Goal: Communication & Community: Answer question/provide support

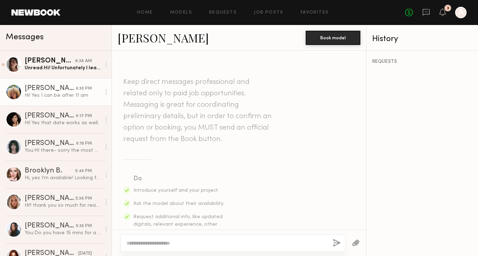
click at [62, 69] on div "Unread: Hi! Unfortunately I leave for a trip to [GEOGRAPHIC_DATA] that day!" at bounding box center [63, 68] width 76 height 7
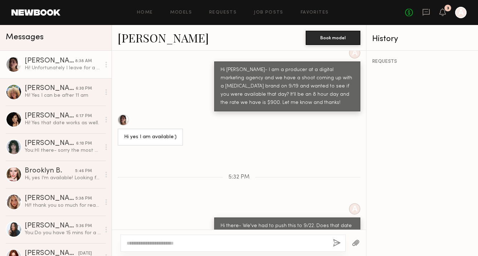
scroll to position [343, 0]
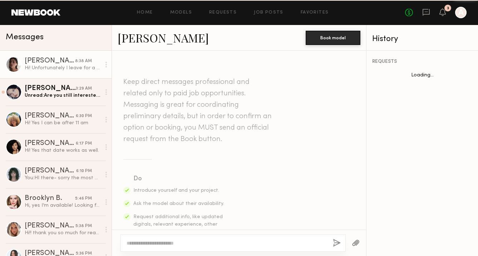
scroll to position [434, 0]
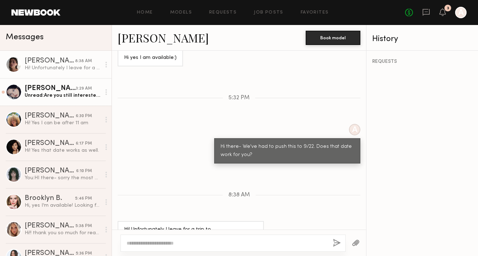
click at [49, 91] on div "Marina F." at bounding box center [50, 88] width 51 height 7
click at [70, 97] on div "Unread: Are you still interested to work together?" at bounding box center [63, 95] width 76 height 7
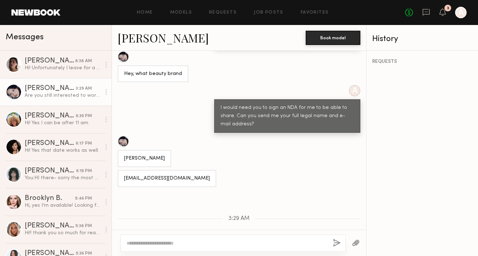
scroll to position [475, 0]
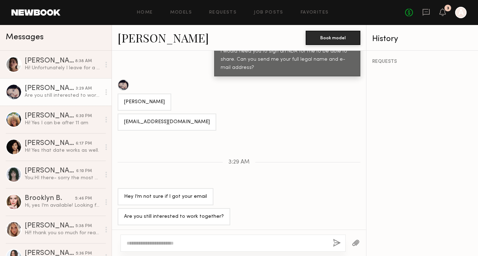
click at [178, 243] on textarea at bounding box center [227, 243] width 201 height 7
type textarea "**********"
click at [336, 245] on button "button" at bounding box center [337, 243] width 8 height 9
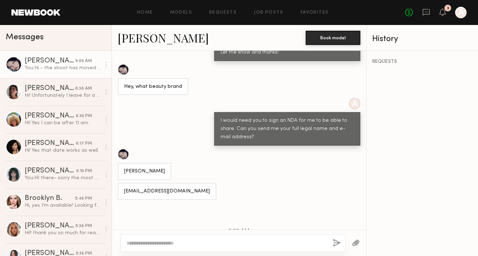
scroll to position [367, 0]
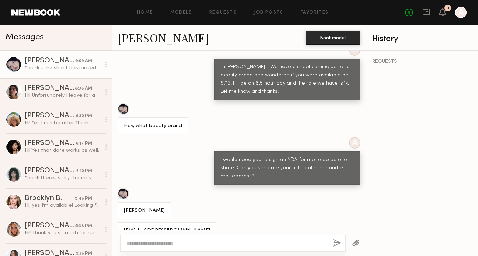
click at [143, 40] on link "Marina F." at bounding box center [163, 37] width 91 height 15
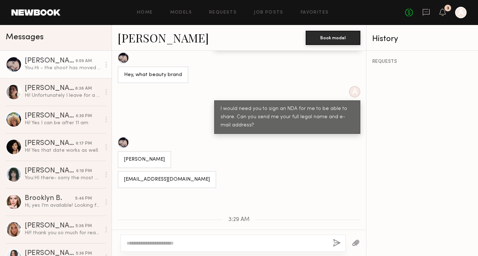
scroll to position [419, 0]
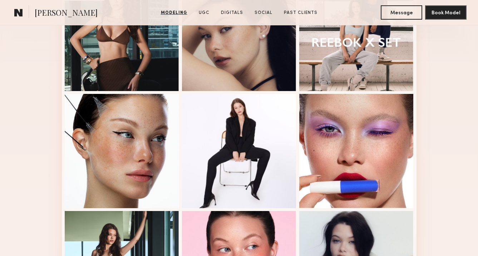
scroll to position [253, 0]
